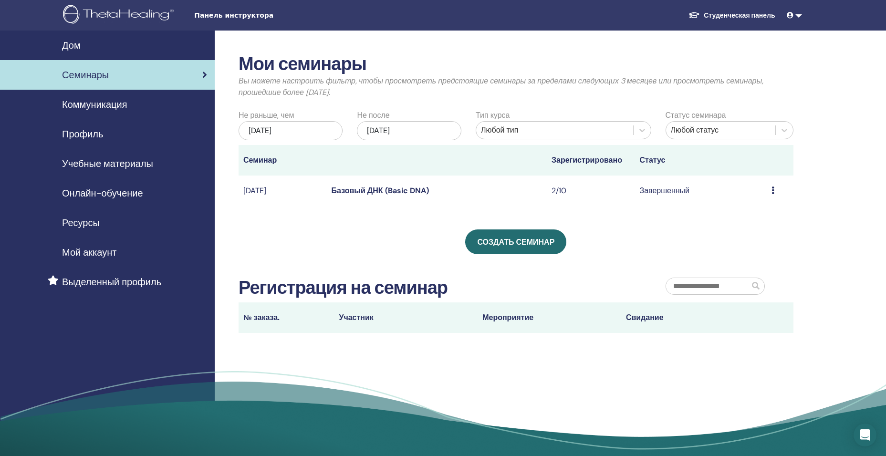
click at [92, 197] on span "Онлайн-обучение" at bounding box center [102, 193] width 81 height 14
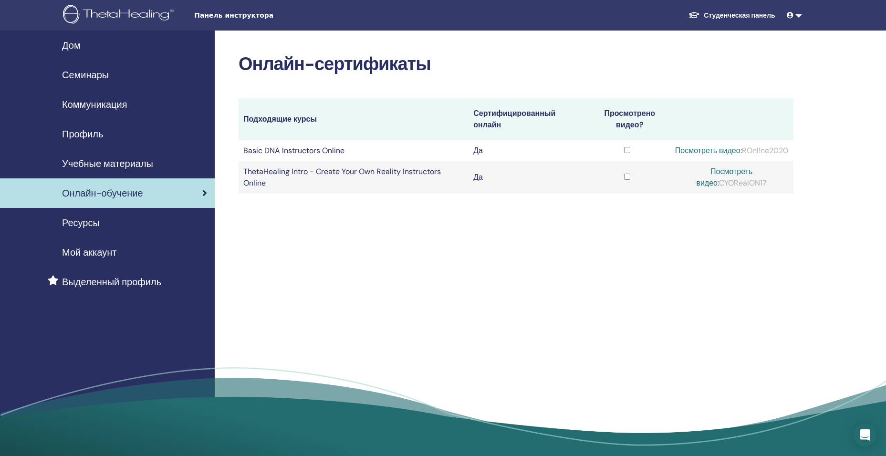
click at [138, 161] on span "Учебные материалы" at bounding box center [107, 163] width 91 height 14
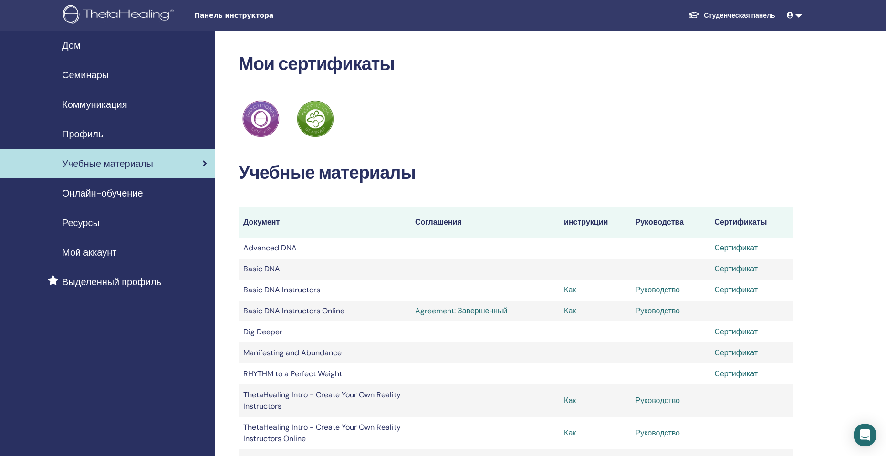
click at [83, 135] on span "Профиль" at bounding box center [82, 134] width 41 height 14
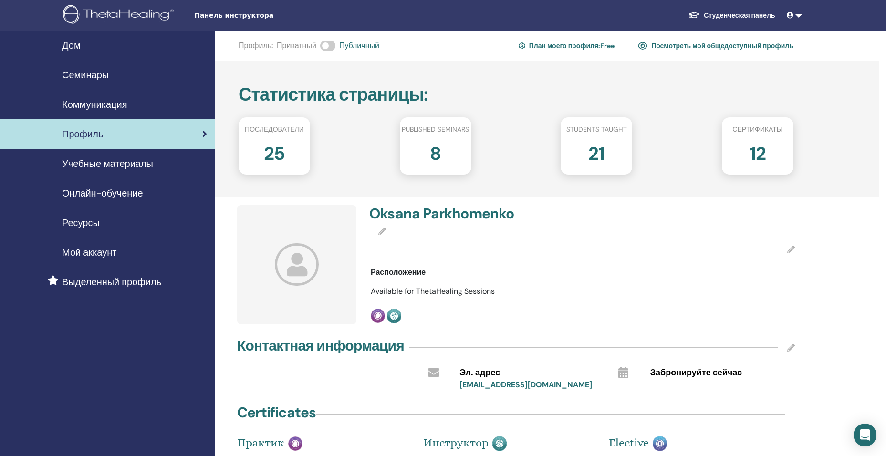
click at [126, 104] on span "Коммуникация" at bounding box center [94, 104] width 65 height 14
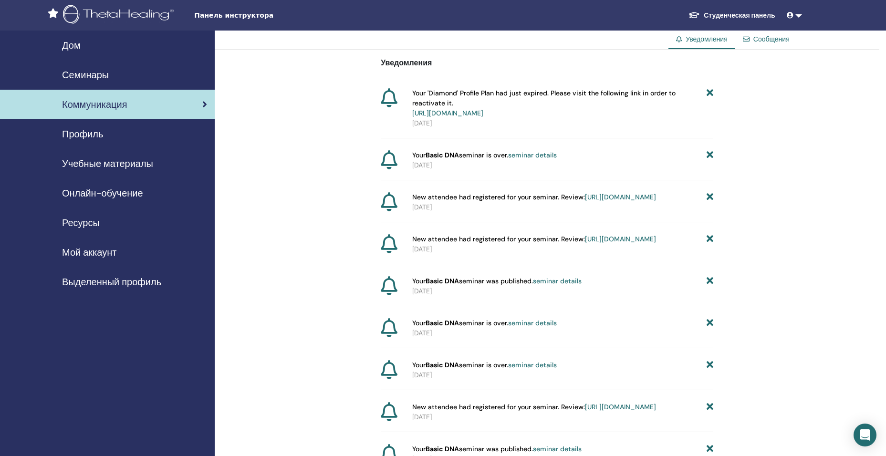
click at [712, 94] on icon at bounding box center [710, 103] width 7 height 30
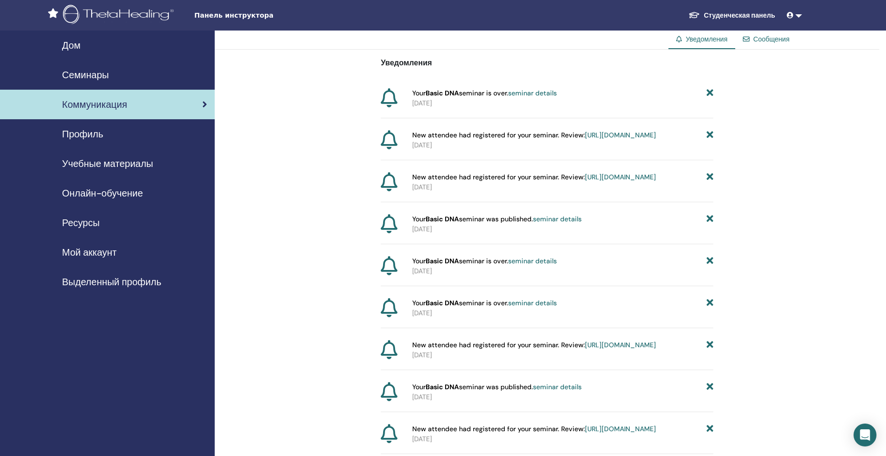
click at [710, 94] on icon at bounding box center [710, 93] width 7 height 10
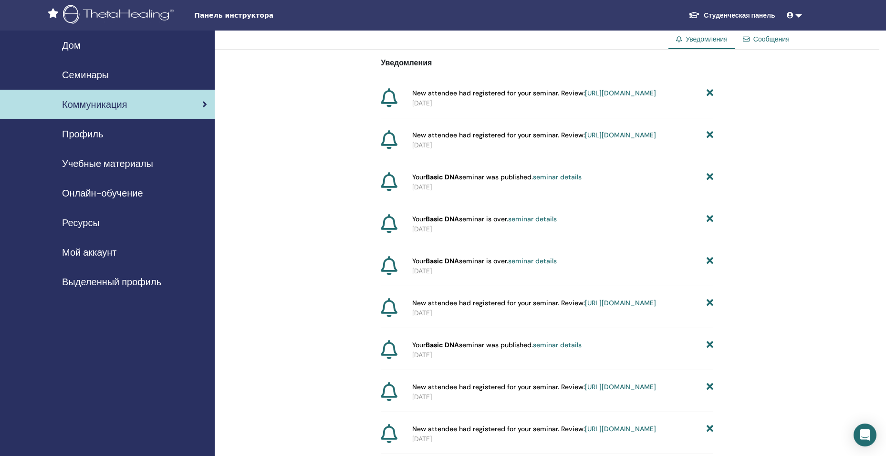
click at [710, 94] on icon at bounding box center [710, 93] width 7 height 10
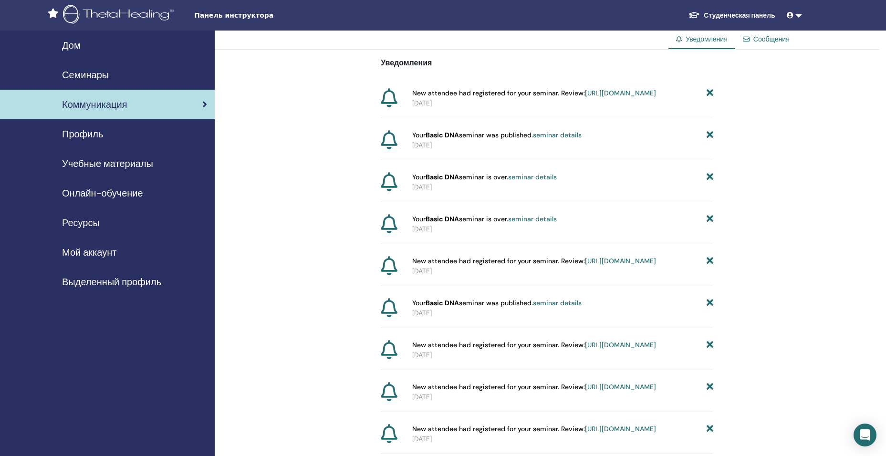
click at [710, 94] on icon at bounding box center [710, 93] width 7 height 10
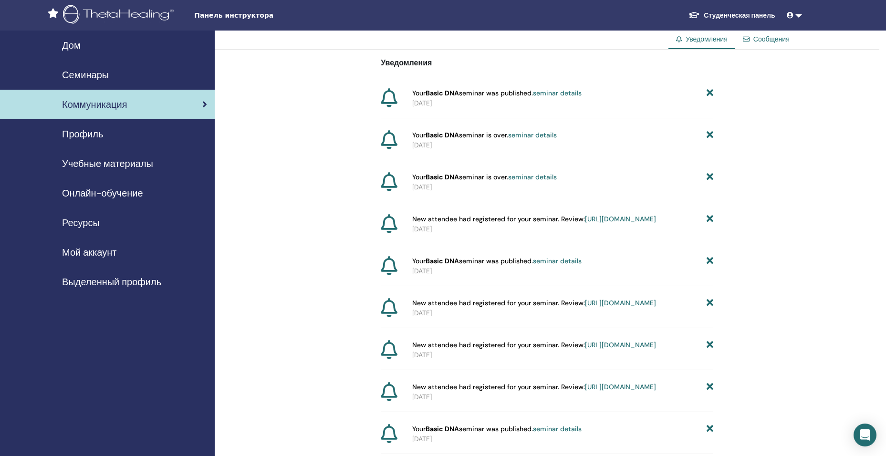
click at [710, 94] on icon at bounding box center [710, 93] width 7 height 10
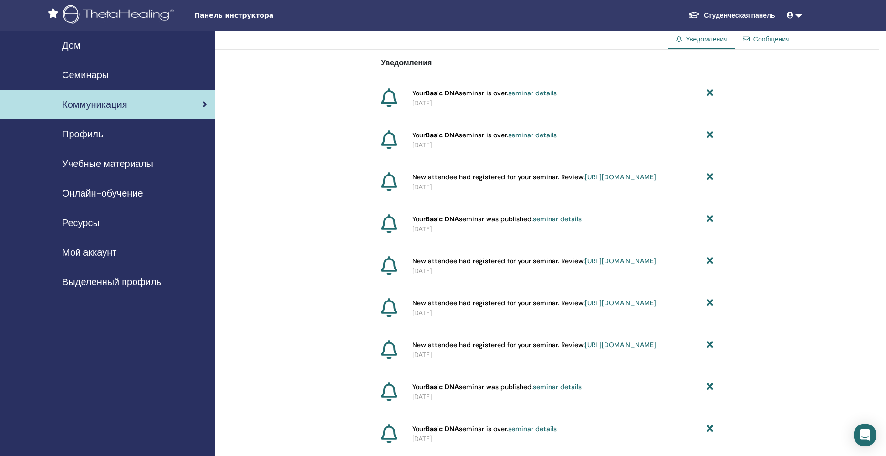
click at [710, 94] on icon at bounding box center [710, 93] width 7 height 10
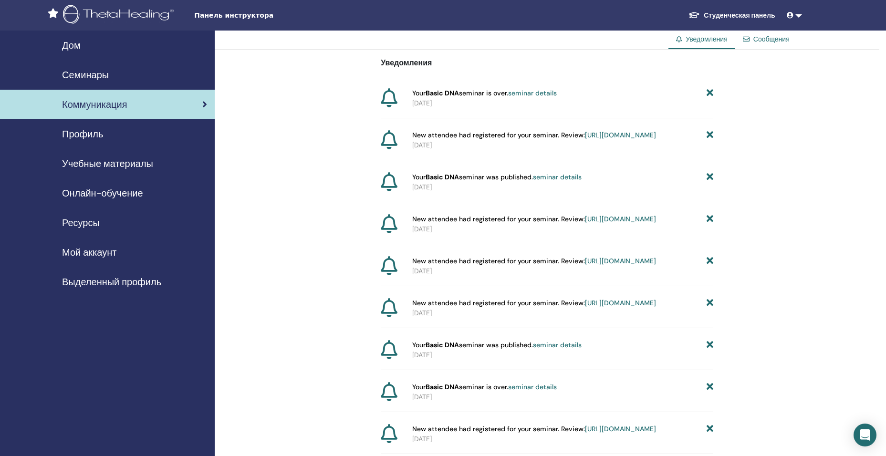
click at [710, 94] on icon at bounding box center [710, 93] width 7 height 10
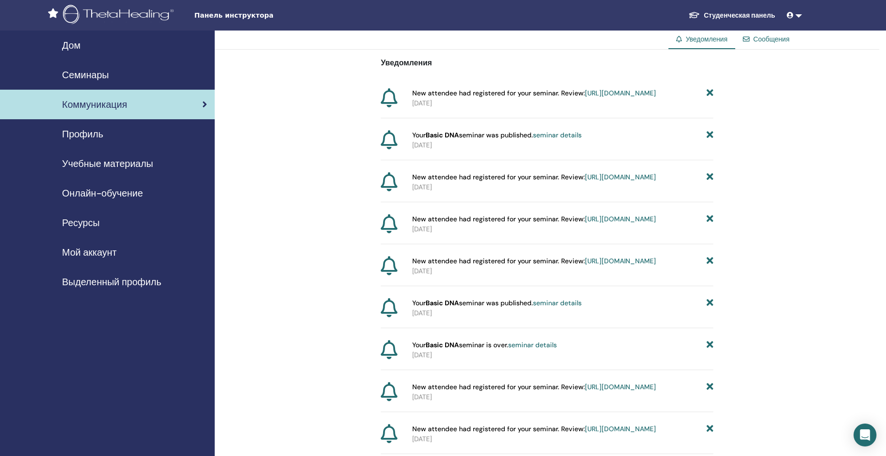
click at [710, 94] on icon at bounding box center [710, 93] width 7 height 10
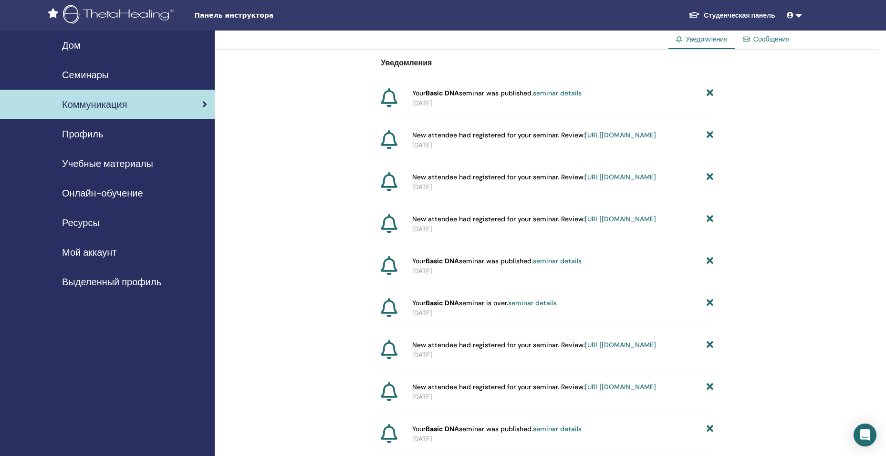
click at [710, 94] on icon at bounding box center [710, 93] width 7 height 10
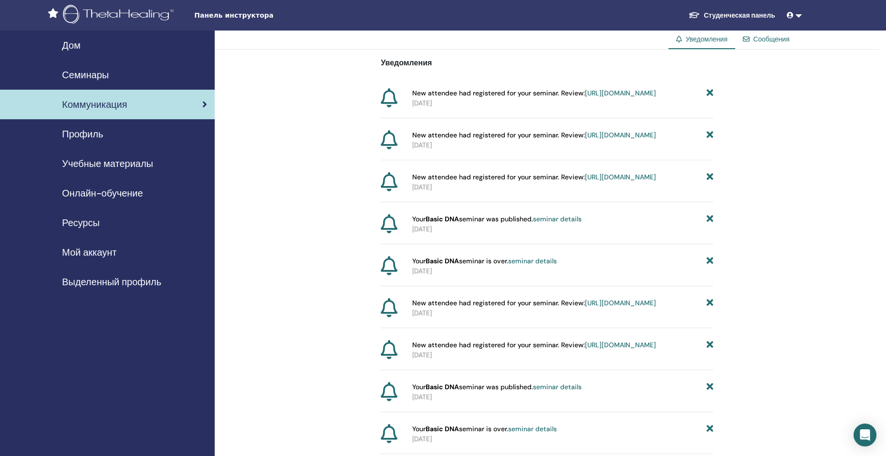
click at [710, 94] on icon at bounding box center [710, 93] width 7 height 10
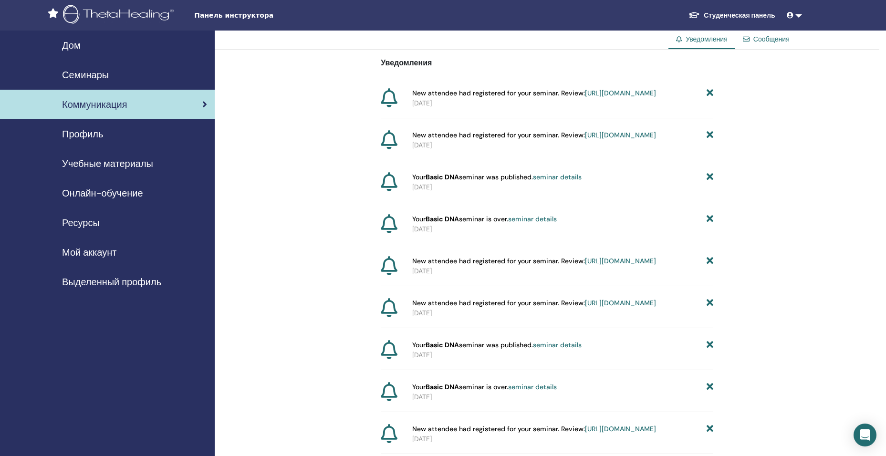
click at [710, 94] on icon at bounding box center [710, 93] width 7 height 10
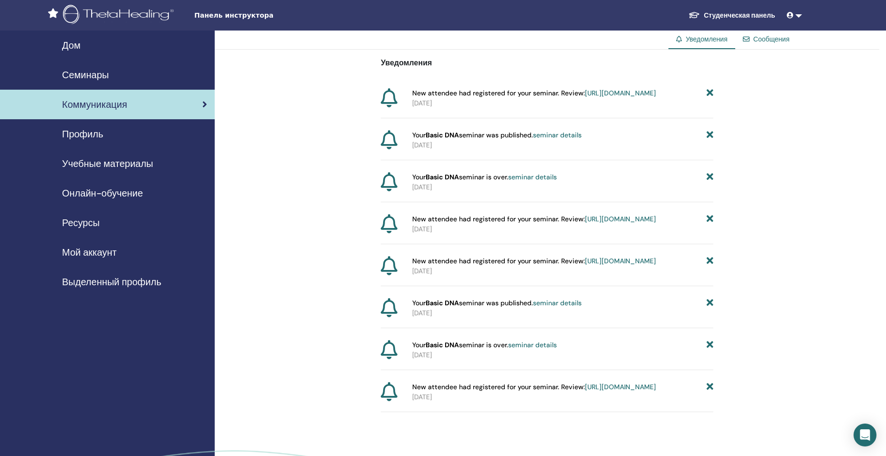
click at [710, 94] on icon at bounding box center [710, 93] width 7 height 10
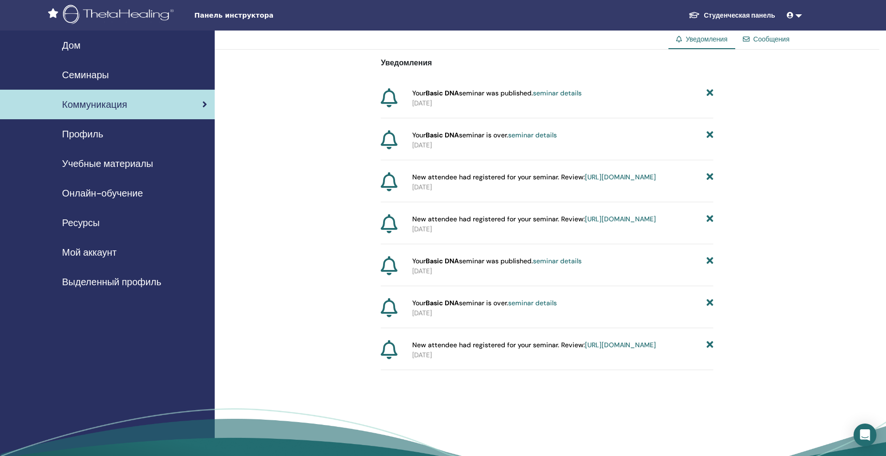
click at [710, 94] on icon at bounding box center [710, 93] width 7 height 10
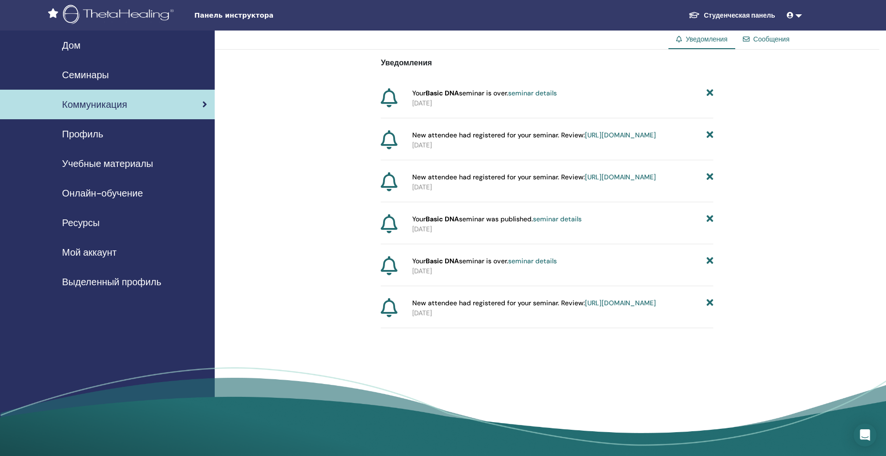
click at [710, 94] on icon at bounding box center [710, 93] width 7 height 10
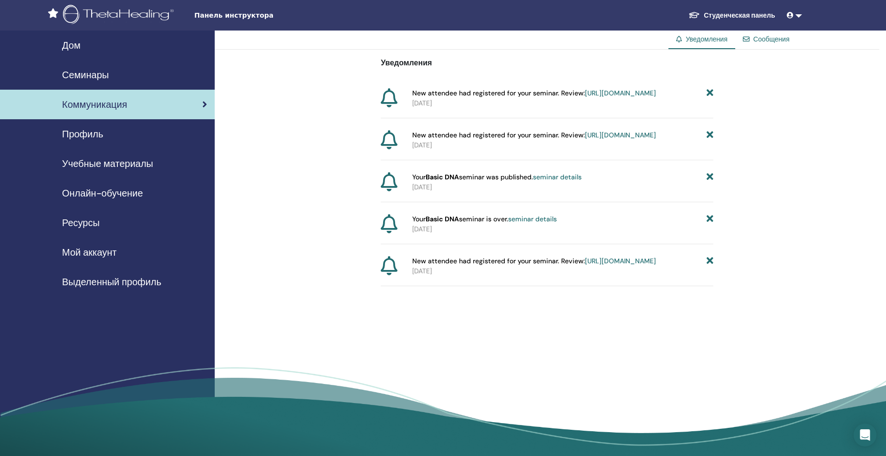
click at [710, 94] on icon at bounding box center [710, 93] width 7 height 10
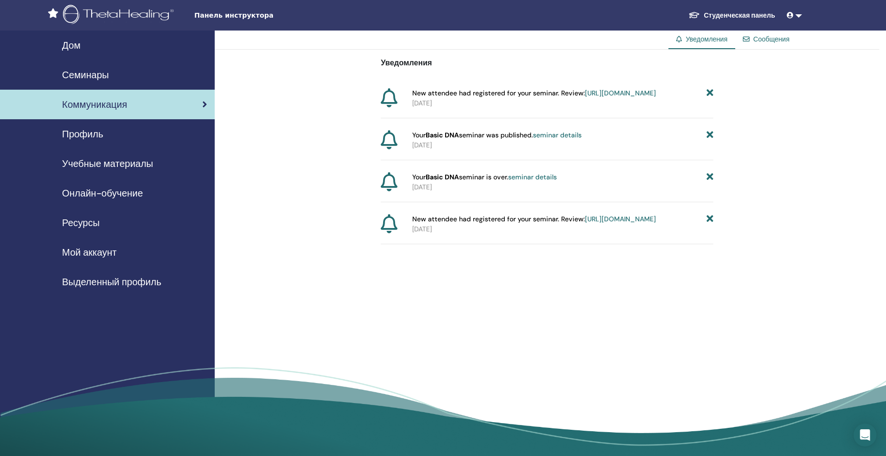
click at [710, 94] on icon at bounding box center [710, 93] width 7 height 10
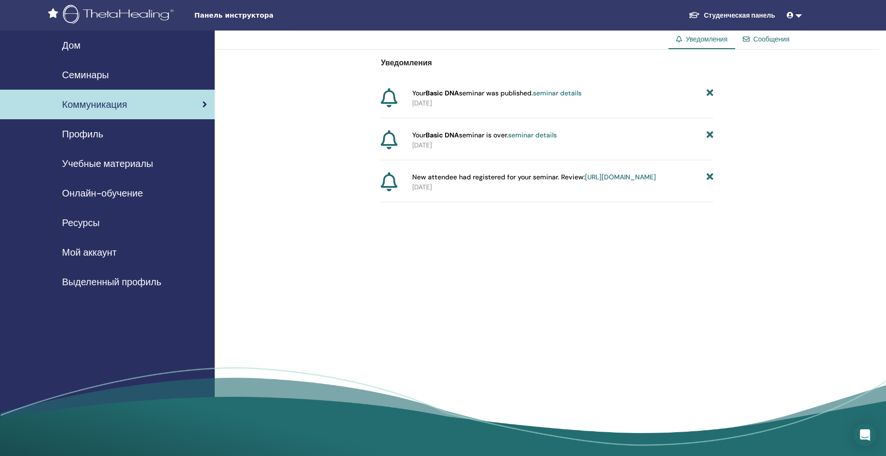
click at [710, 94] on icon at bounding box center [710, 93] width 7 height 10
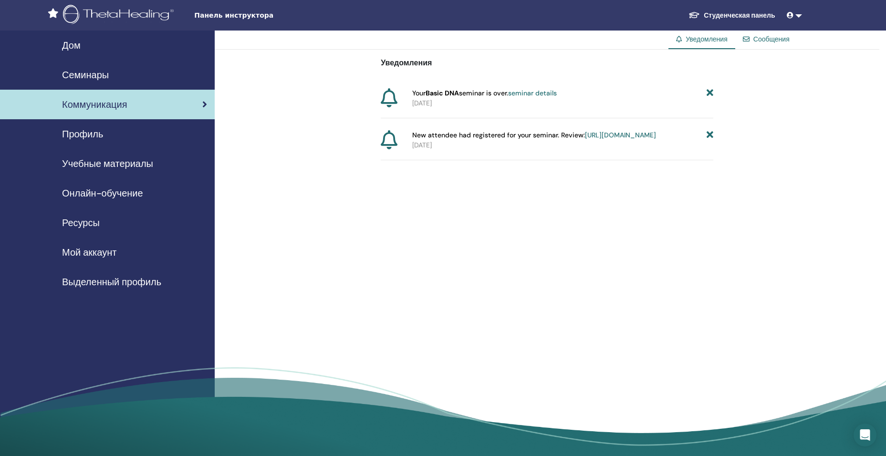
click at [710, 94] on icon at bounding box center [710, 93] width 7 height 10
